Goal: Task Accomplishment & Management: Complete application form

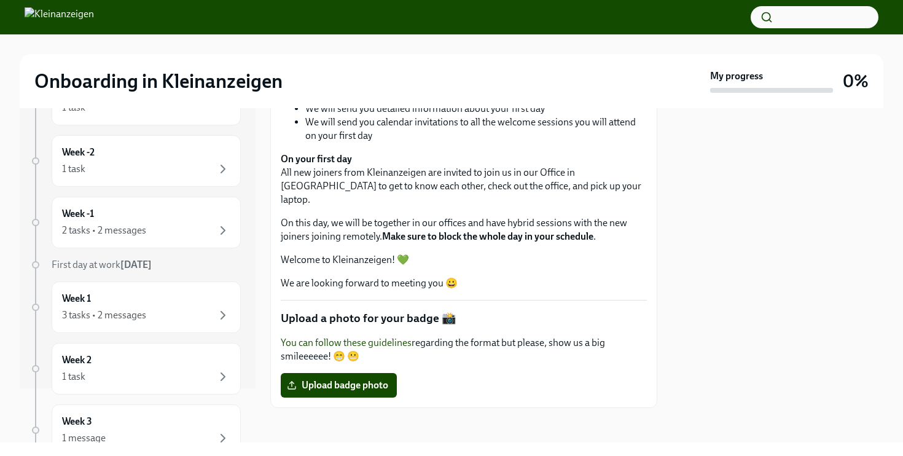
scroll to position [374, 0]
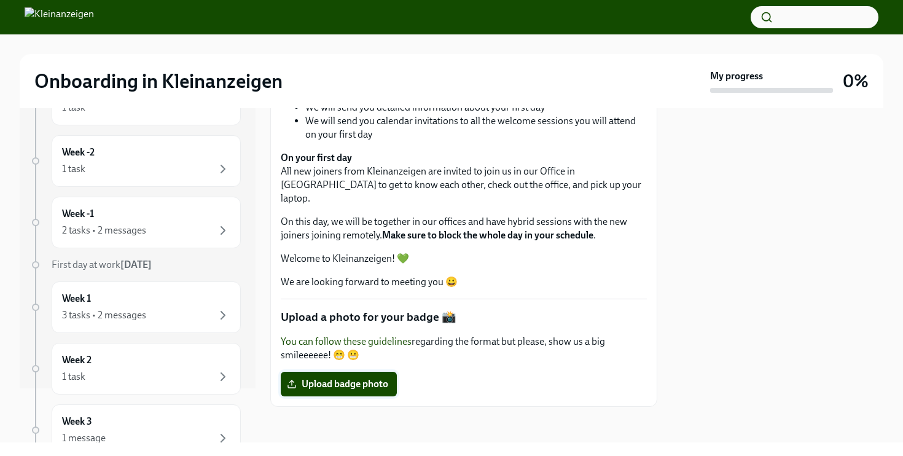
click at [369, 378] on span "Upload badge photo" at bounding box center [338, 384] width 99 height 12
click at [0, 0] on input "Upload badge photo" at bounding box center [0, 0] width 0 height 0
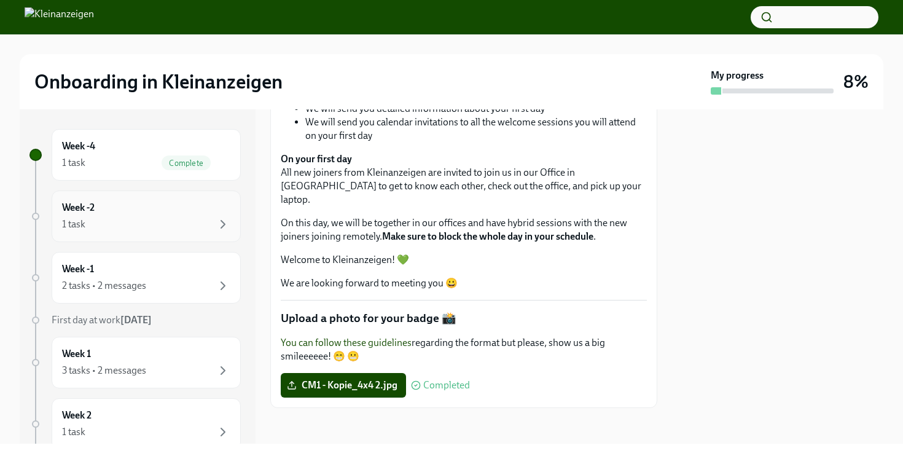
click at [148, 222] on div "1 task" at bounding box center [146, 224] width 168 height 15
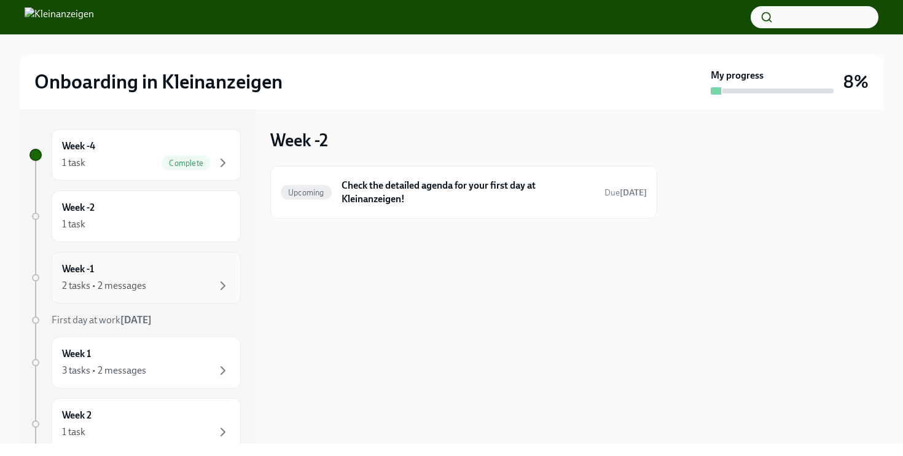
click at [148, 279] on div "2 tasks • 2 messages" at bounding box center [146, 285] width 168 height 15
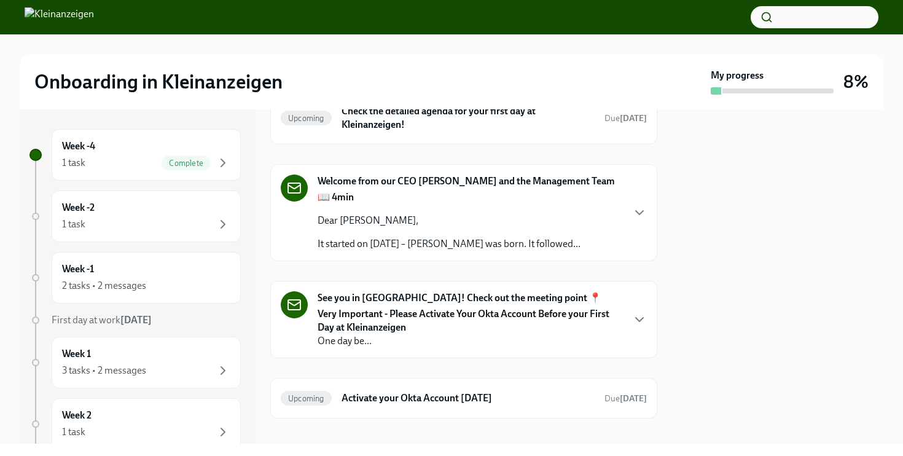
scroll to position [102, 0]
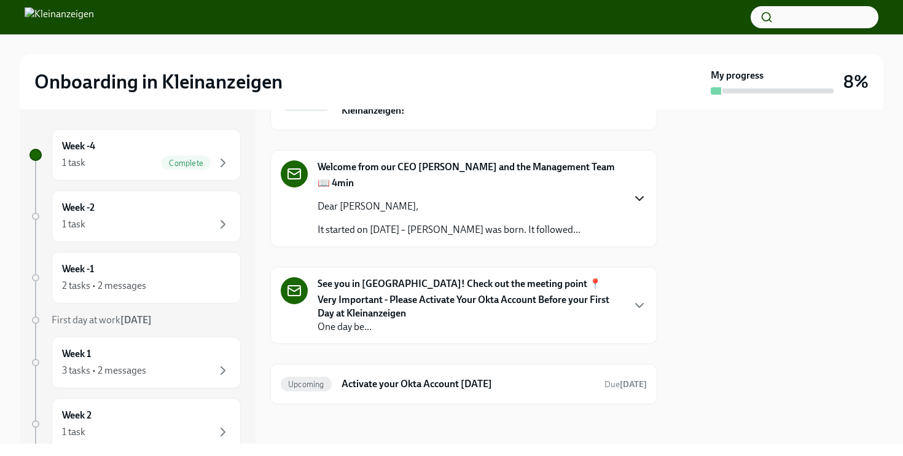
click at [639, 191] on icon "button" at bounding box center [639, 198] width 15 height 15
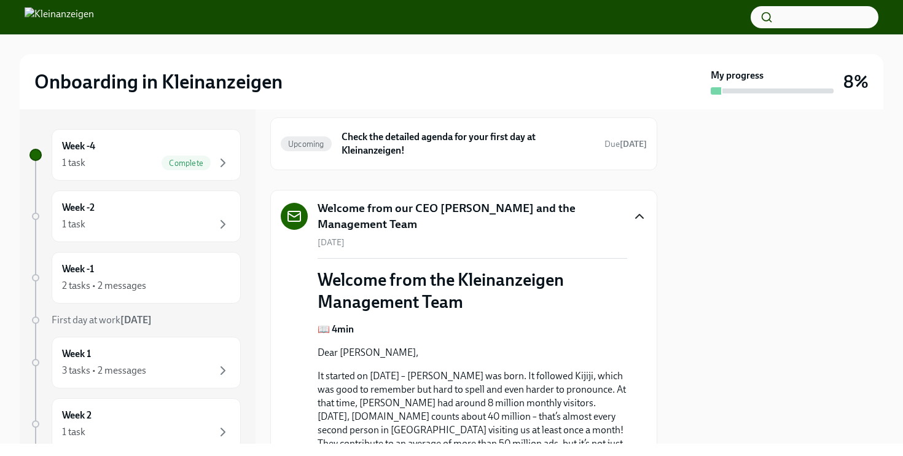
scroll to position [34, 0]
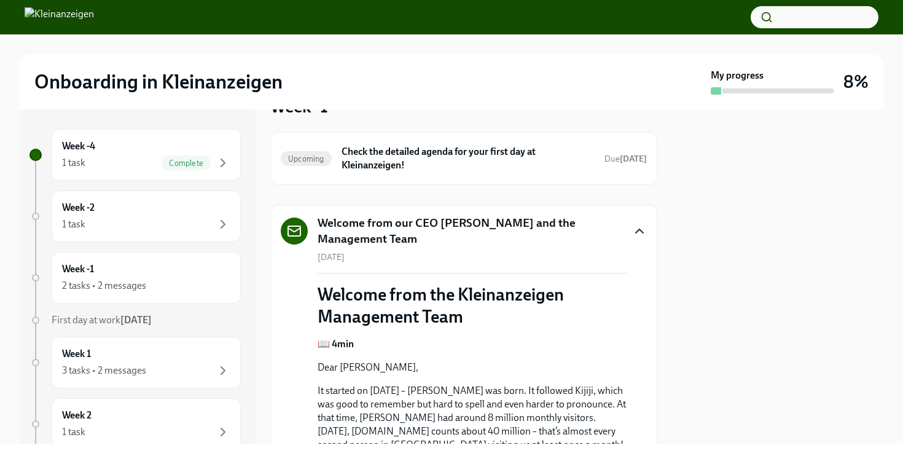
click at [638, 230] on icon "button" at bounding box center [639, 231] width 15 height 15
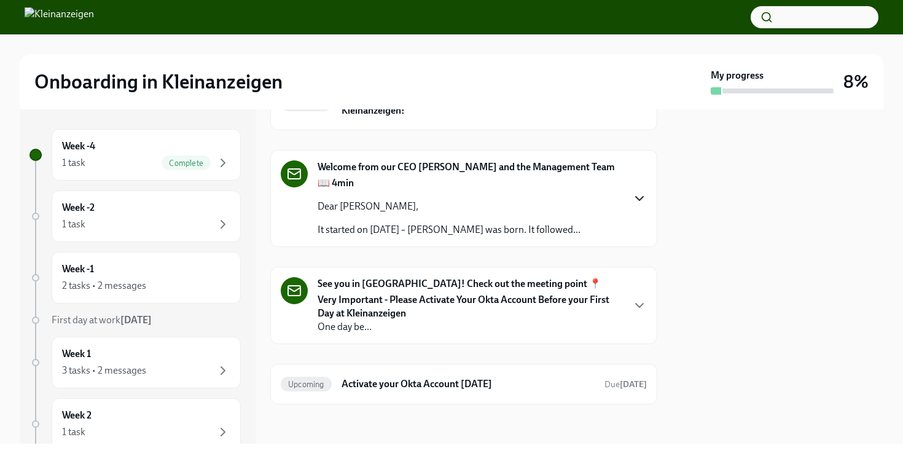
scroll to position [0, 0]
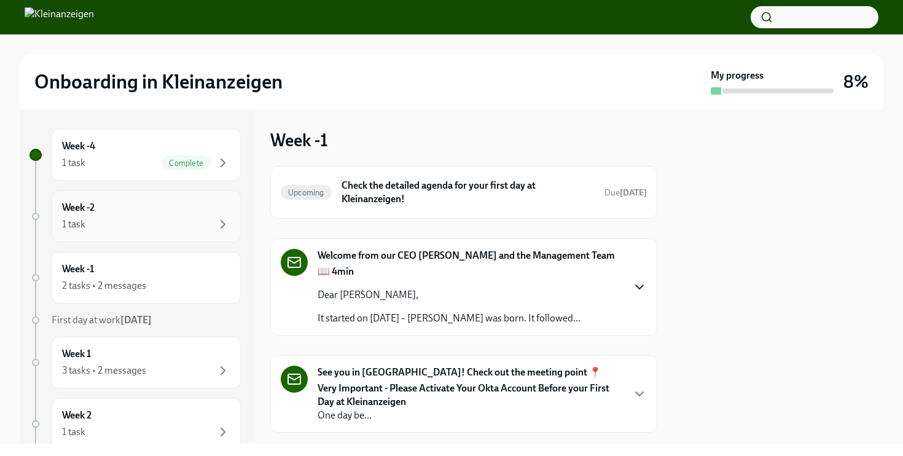
click at [134, 215] on div "Week -2 1 task" at bounding box center [146, 216] width 168 height 31
